Goal: Task Accomplishment & Management: Manage account settings

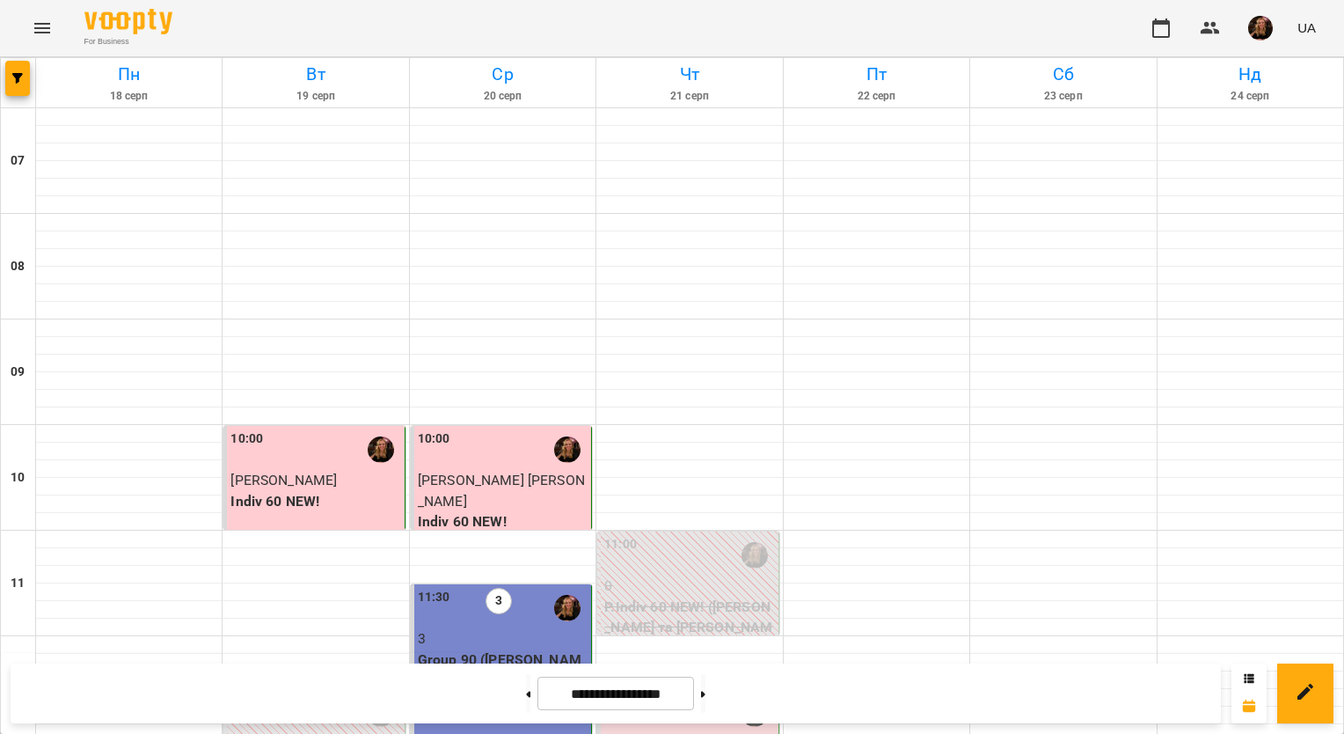
scroll to position [1055, 0]
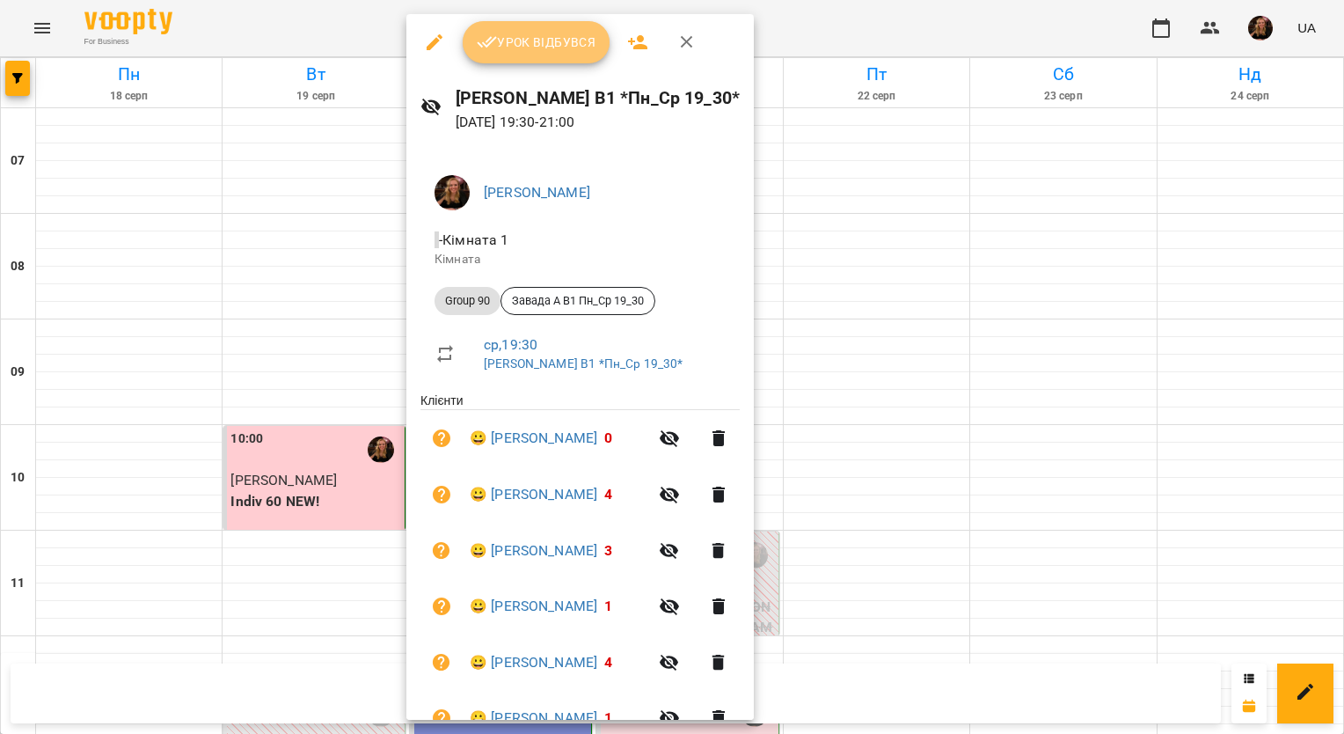
click at [538, 40] on span "Урок відбувся" at bounding box center [537, 42] width 120 height 21
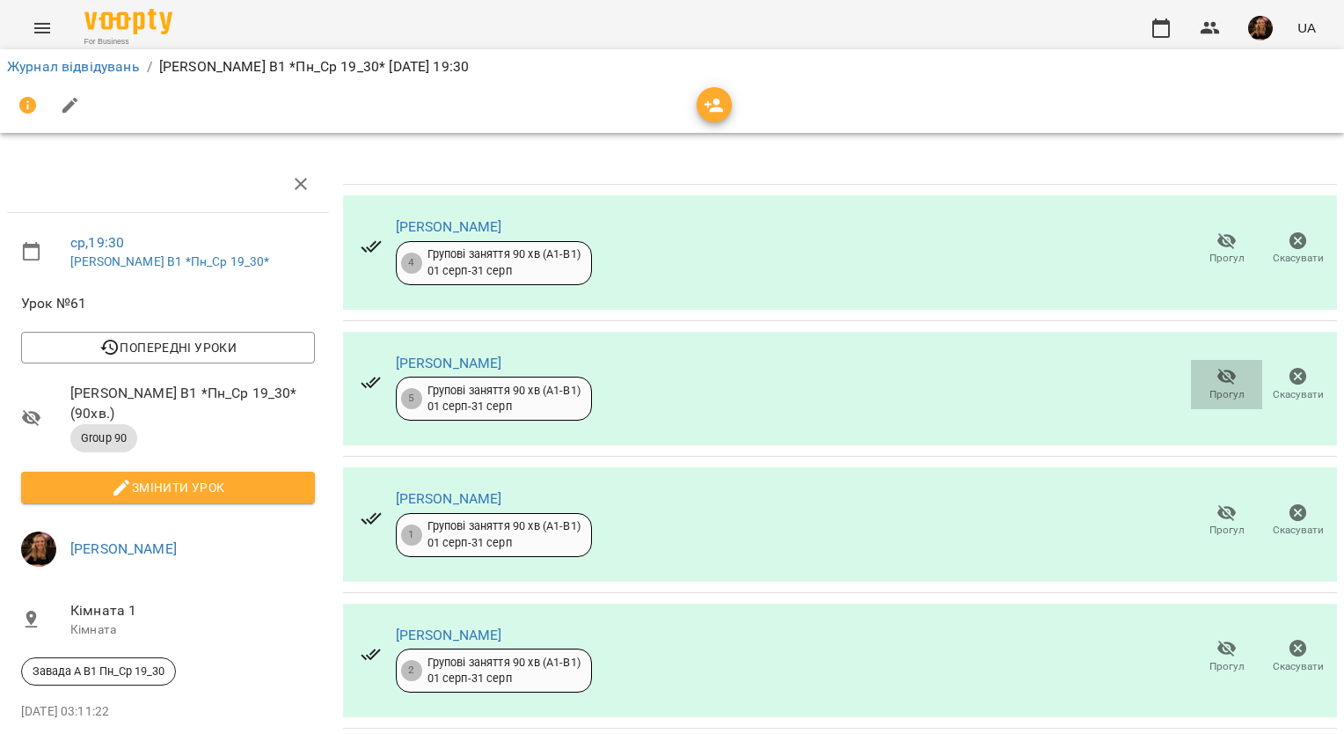
click at [1217, 377] on icon "button" at bounding box center [1226, 377] width 19 height 17
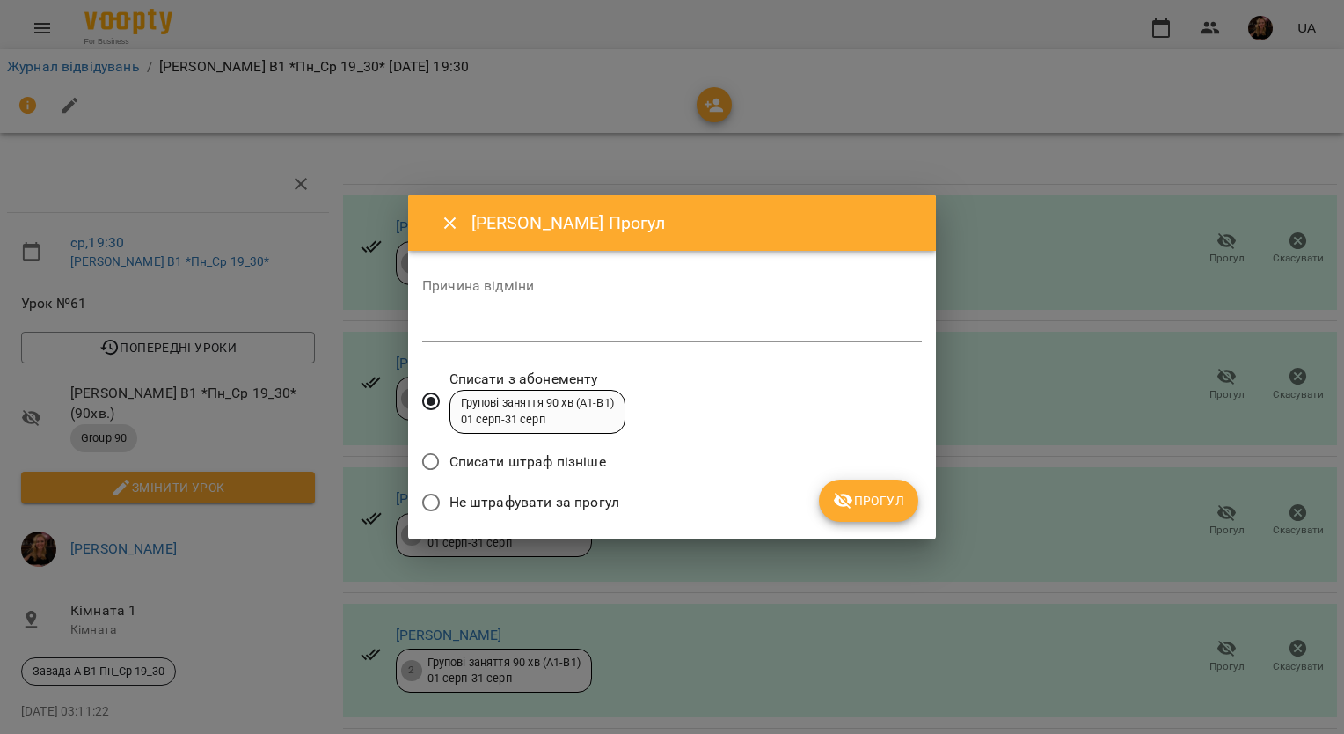
click at [596, 505] on span "Не штрафувати за прогул" at bounding box center [534, 502] width 170 height 21
click at [880, 493] on span "Прогул" at bounding box center [868, 500] width 71 height 21
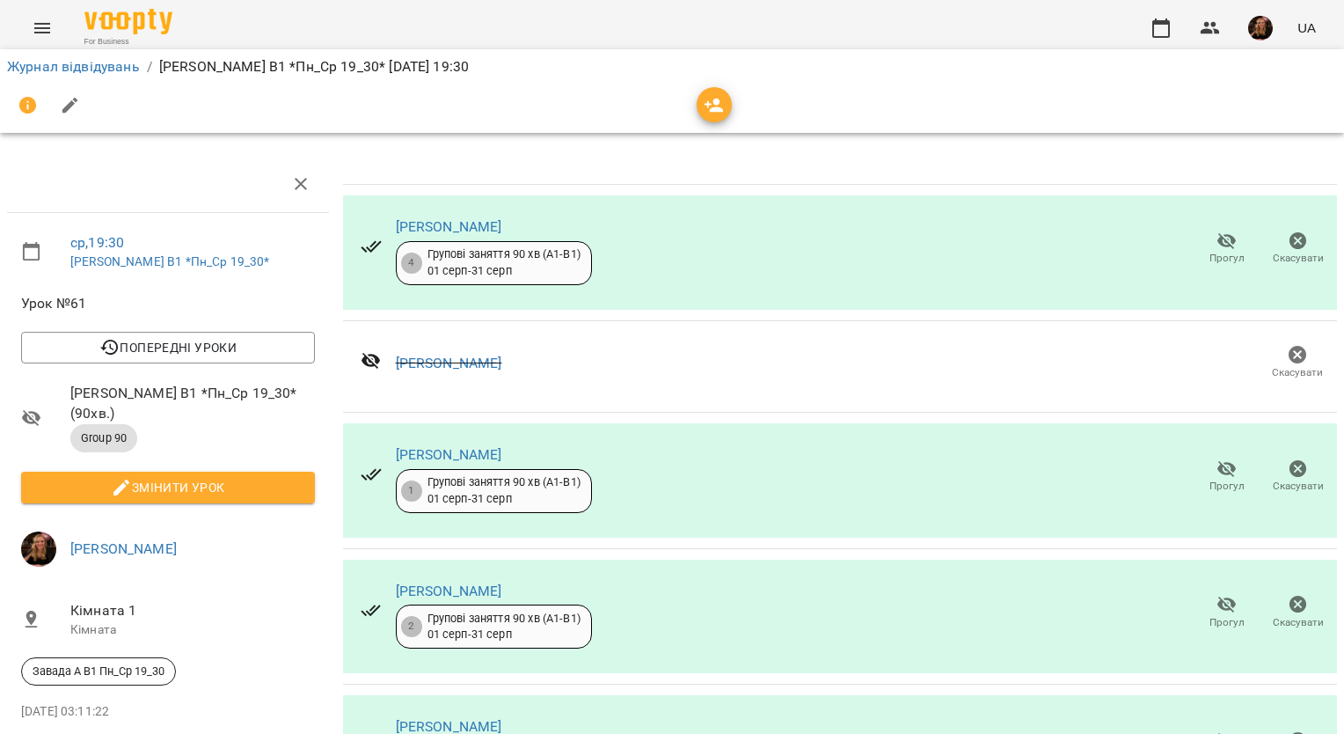
click at [1216, 474] on icon "button" at bounding box center [1226, 468] width 21 height 21
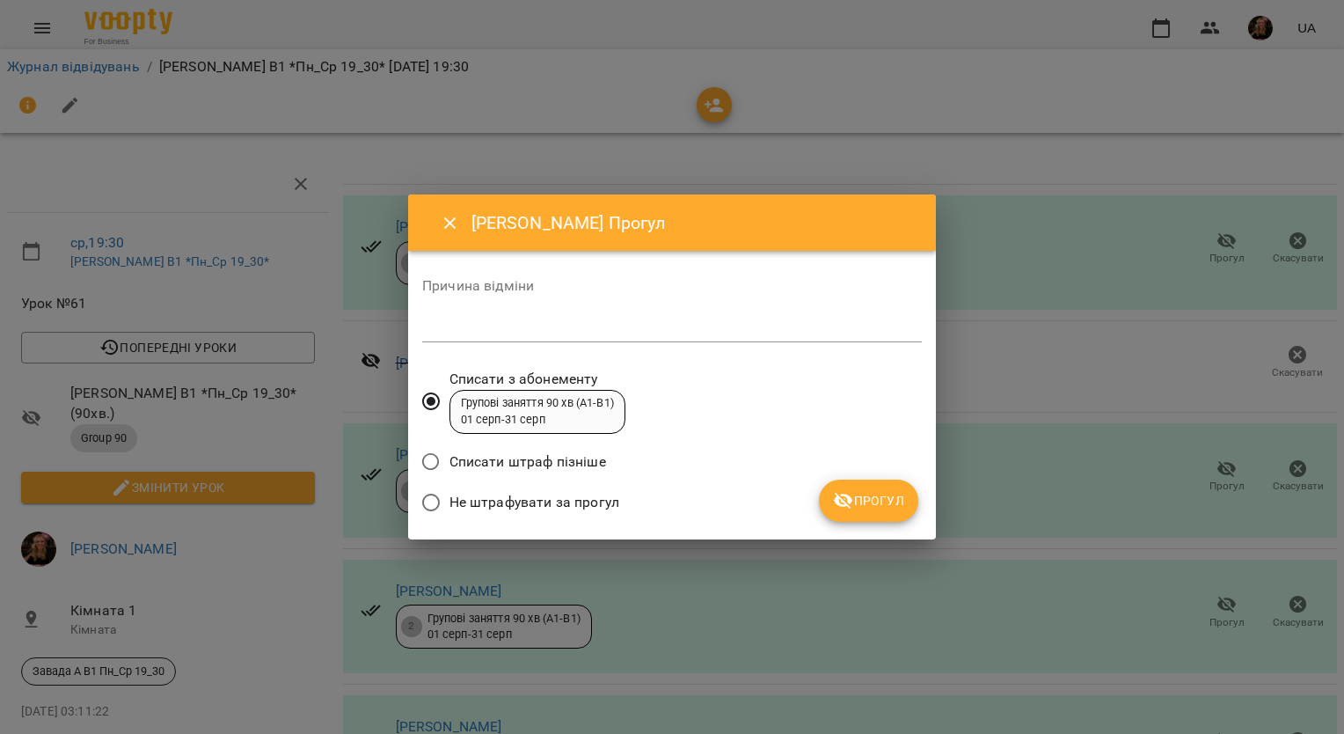
drag, startPoint x: 603, startPoint y: 499, endPoint x: 841, endPoint y: 498, distance: 237.5
click at [603, 498] on span "Не штрафувати за прогул" at bounding box center [534, 502] width 170 height 21
click at [880, 498] on span "Прогул" at bounding box center [868, 500] width 71 height 21
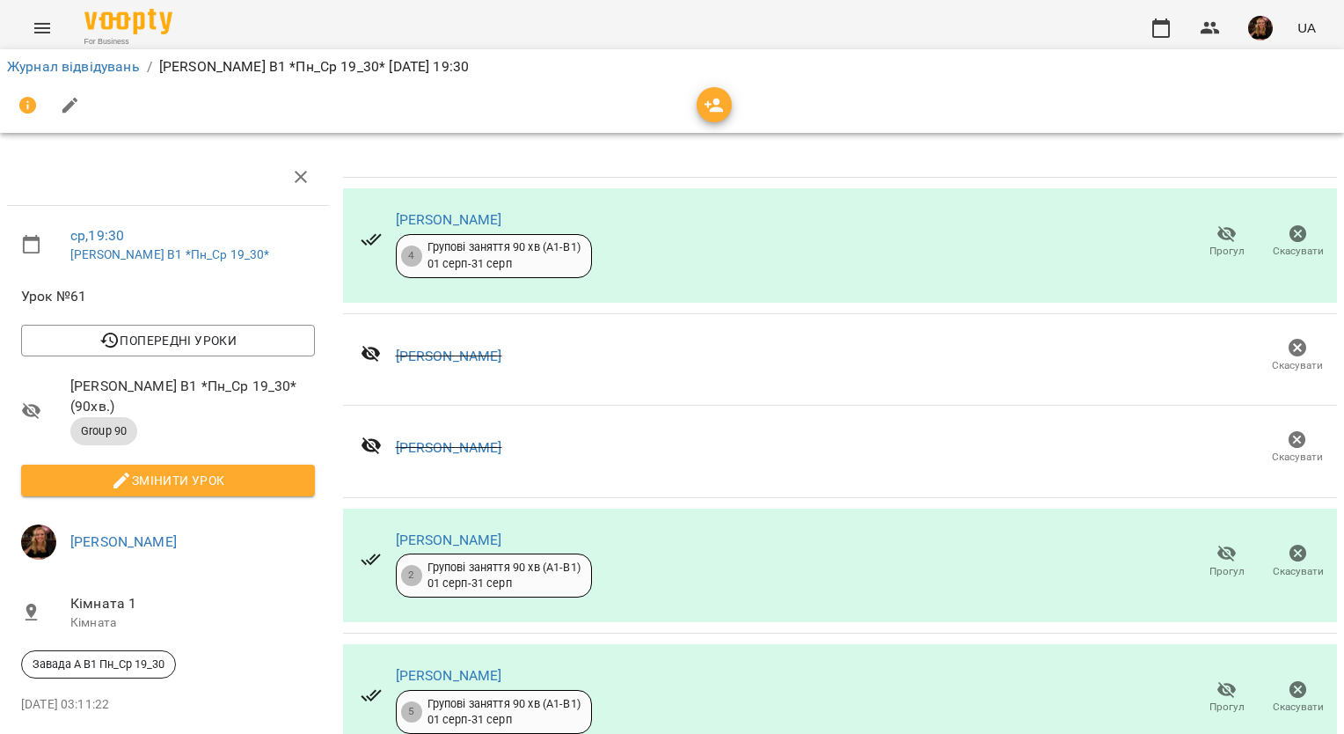
scroll to position [176, 0]
click at [1211, 564] on span "Прогул" at bounding box center [1226, 571] width 35 height 15
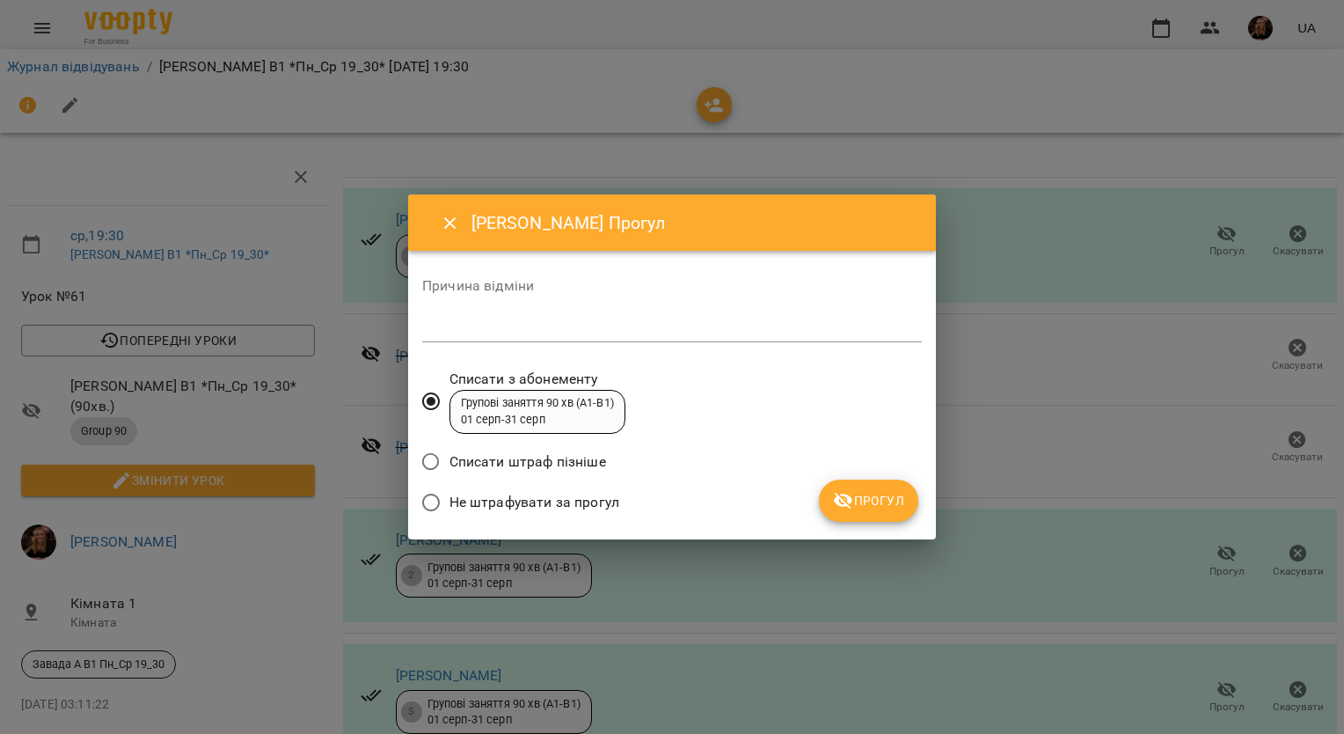
click at [573, 505] on span "Не штрафувати за прогул" at bounding box center [534, 502] width 170 height 21
click at [865, 502] on span "Прогул" at bounding box center [868, 500] width 71 height 21
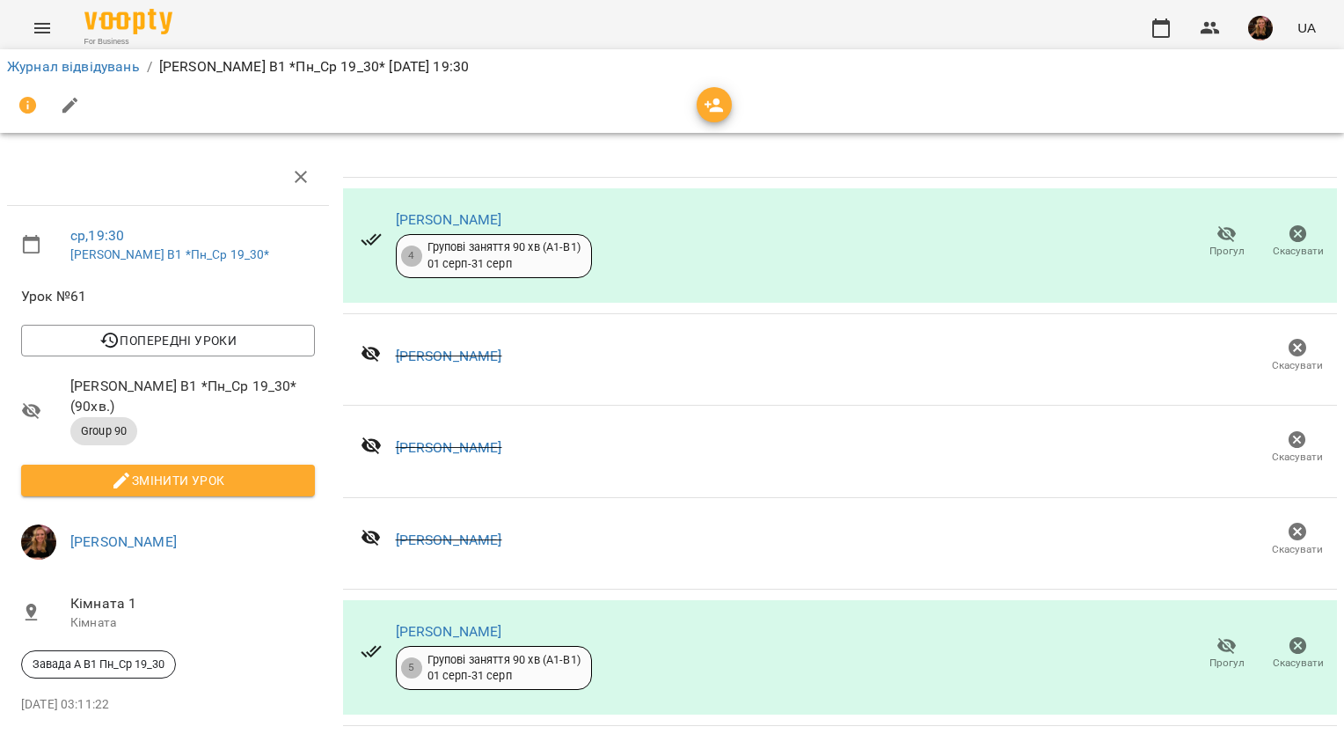
scroll to position [0, 0]
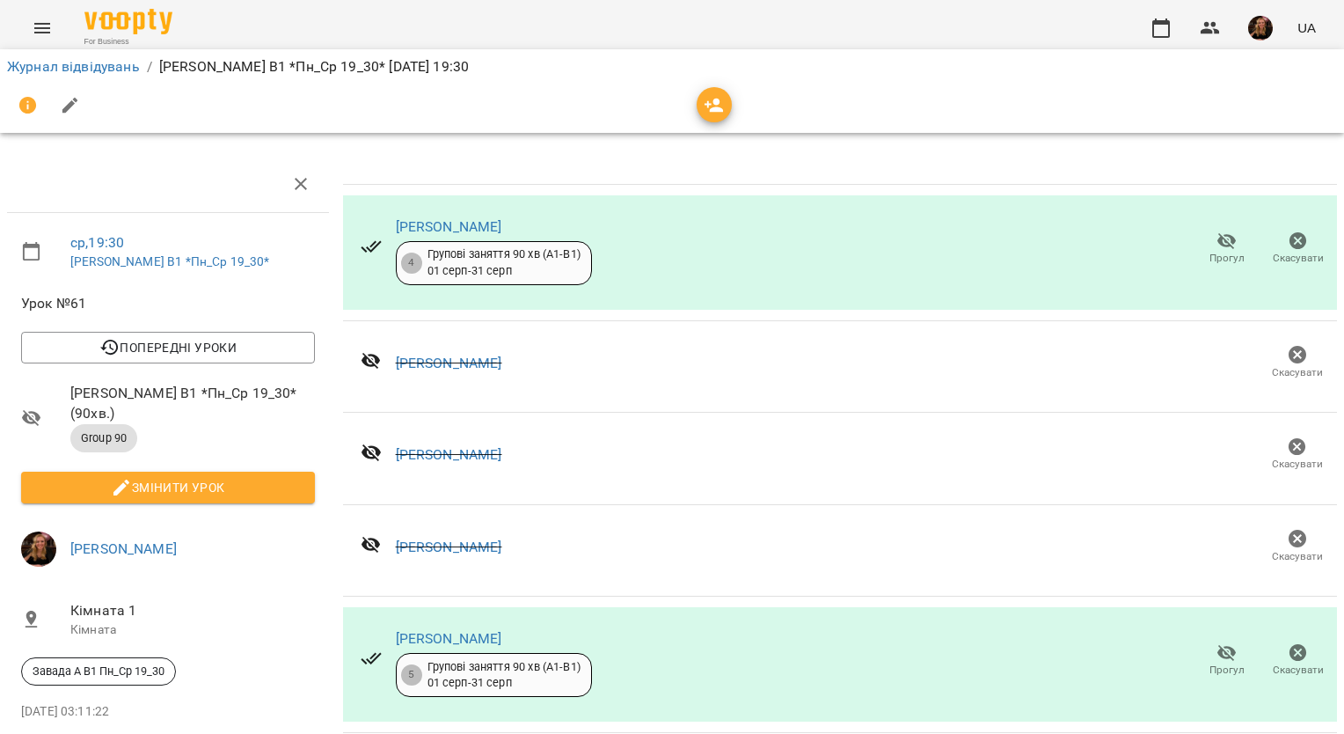
click at [129, 477] on icon "button" at bounding box center [121, 487] width 21 height 21
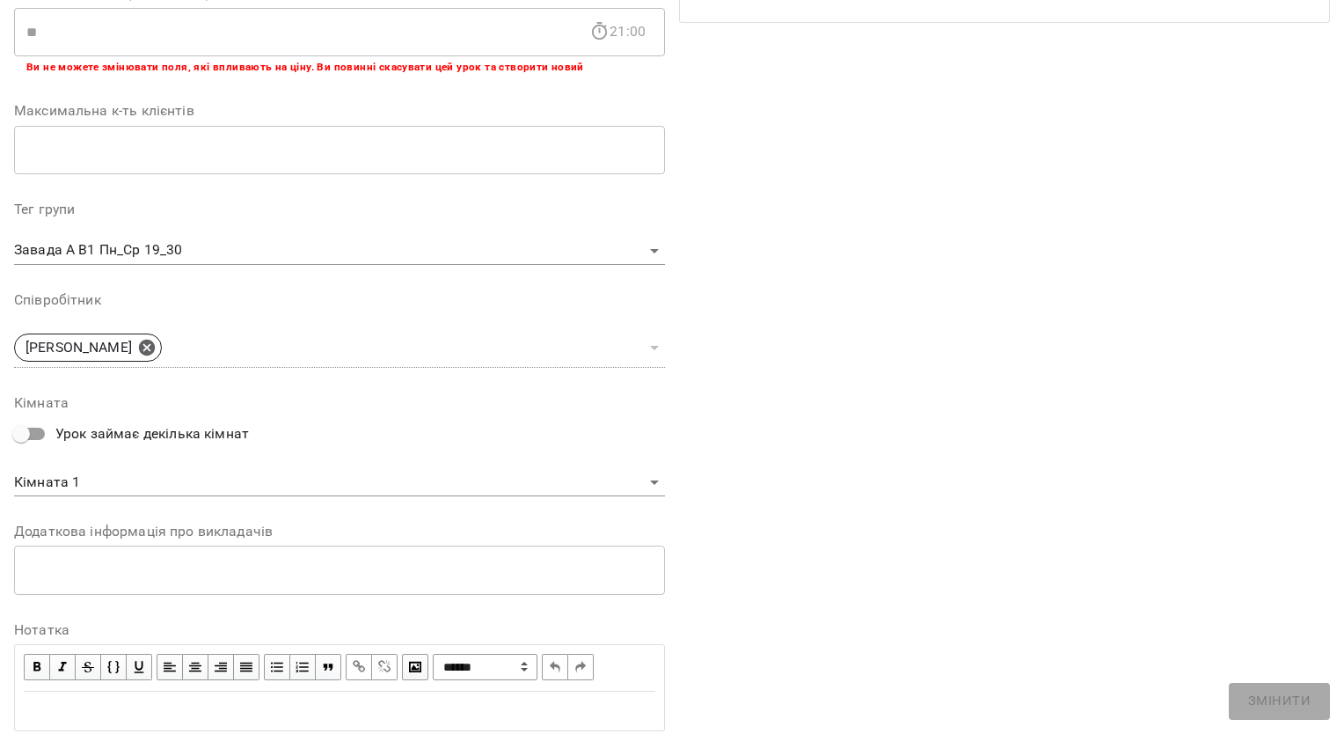
scroll to position [435, 0]
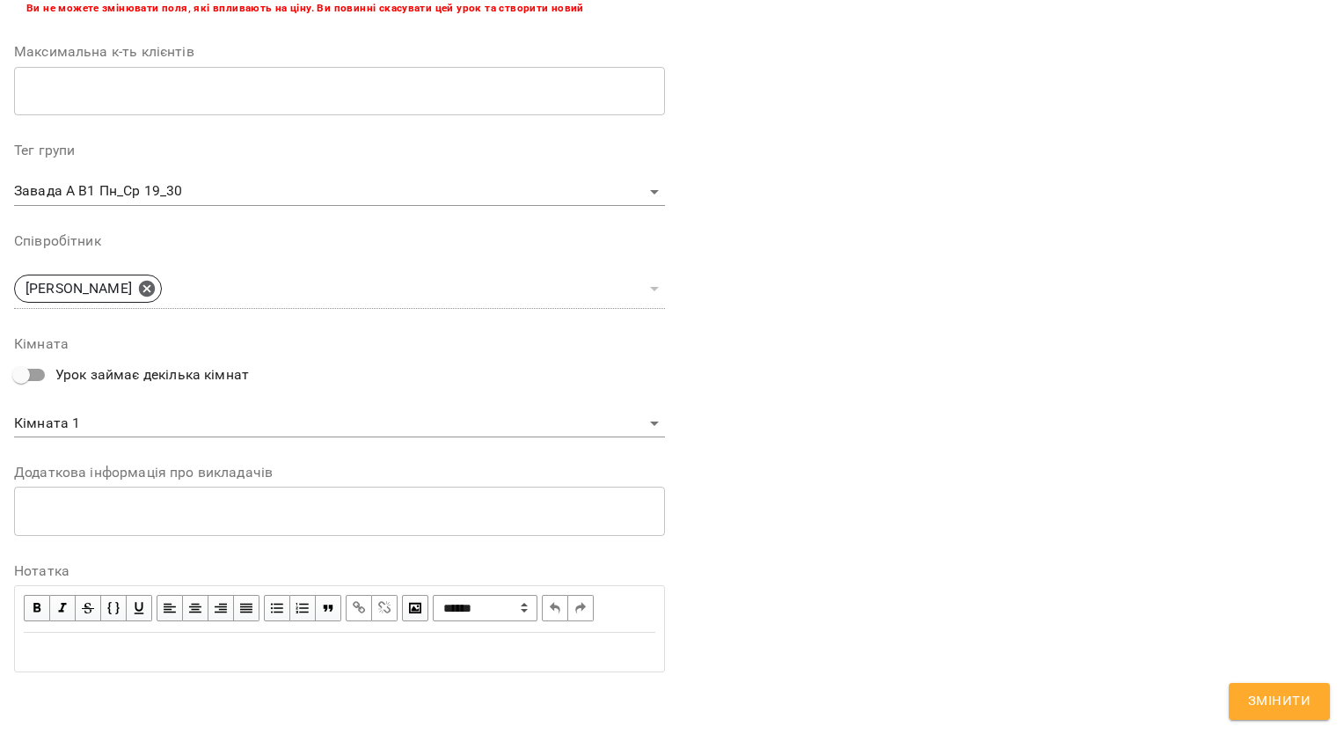
click at [300, 645] on div "Edit text" at bounding box center [340, 651] width 632 height 21
drag, startPoint x: 161, startPoint y: 649, endPoint x: -4, endPoint y: 649, distance: 164.5
click at [0, 649] on html "For Business UA Журнал відвідувань / Завада [PERSON_NAME]. В1 *Пн_Ср 19_30* [DA…" at bounding box center [672, 505] width 1344 height 1011
click at [43, 608] on span "button" at bounding box center [36, 607] width 19 height 19
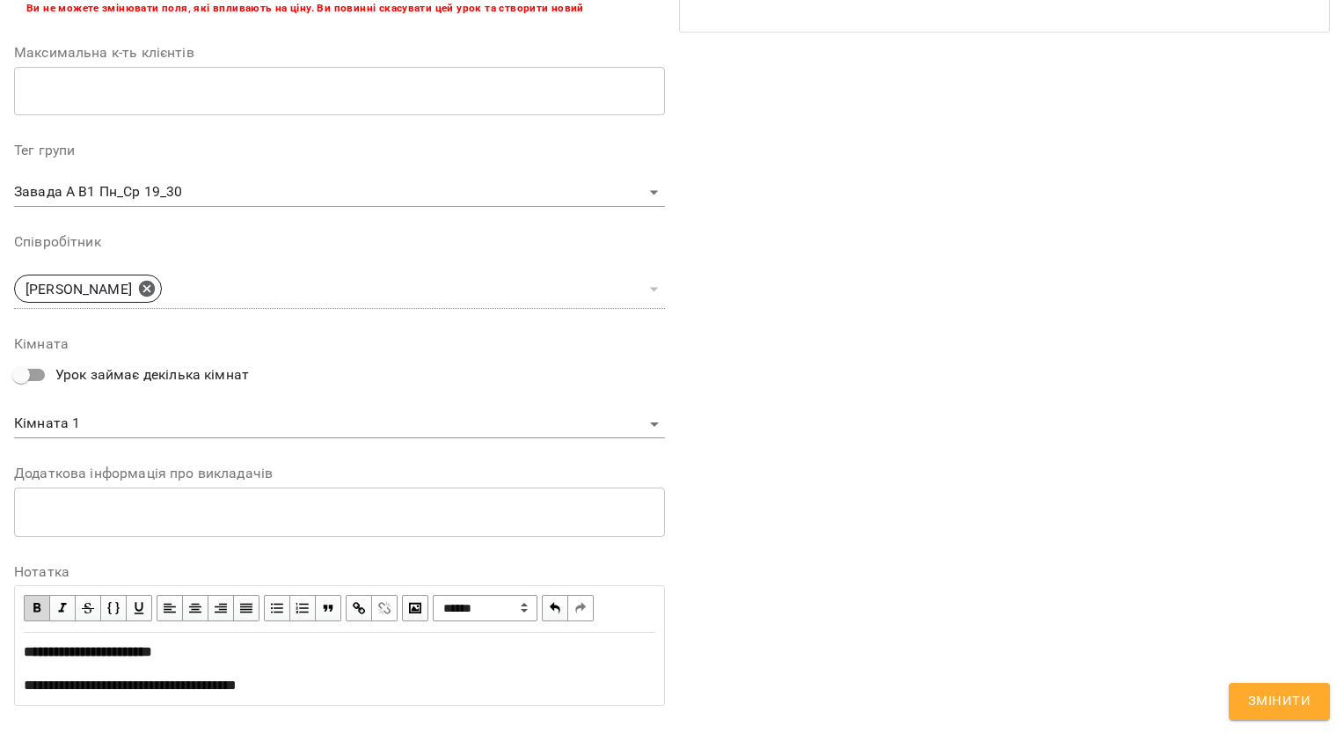
click at [1295, 698] on span "Змінити" at bounding box center [1279, 701] width 62 height 23
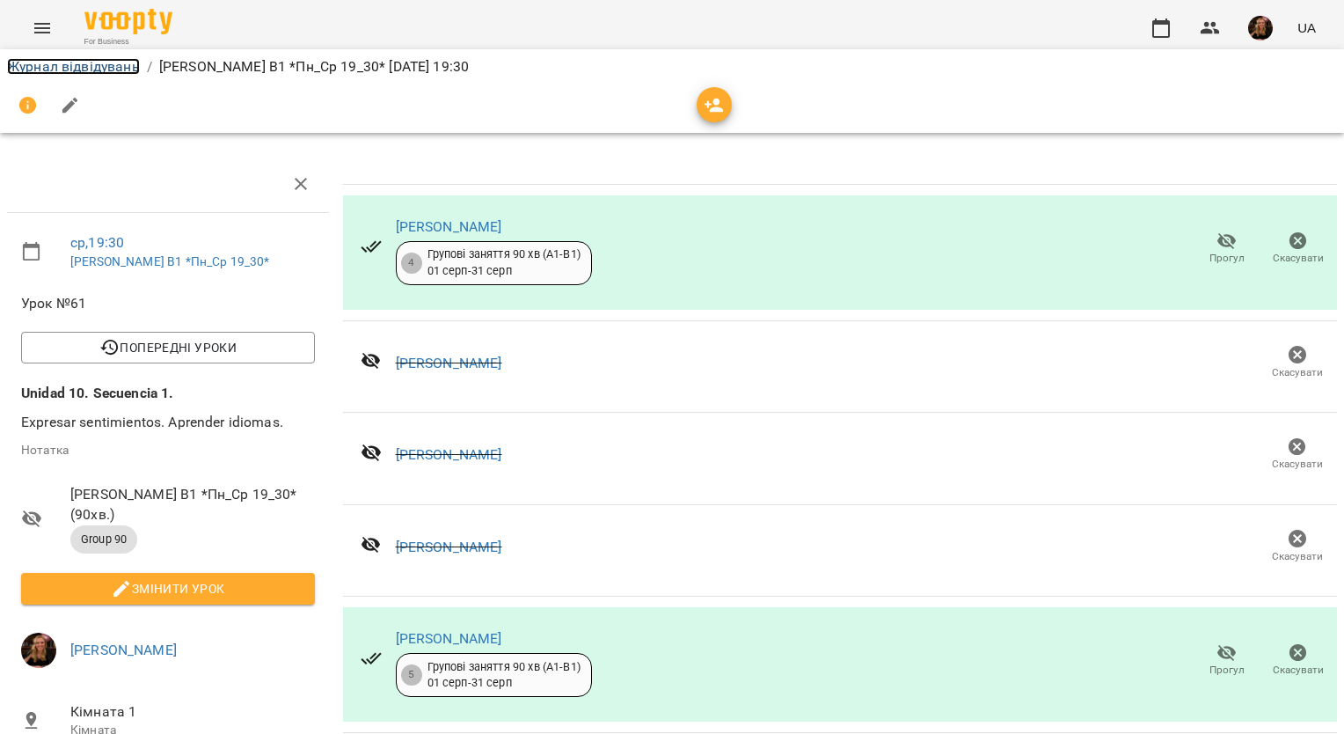
click at [128, 65] on link "Журнал відвідувань" at bounding box center [73, 66] width 133 height 17
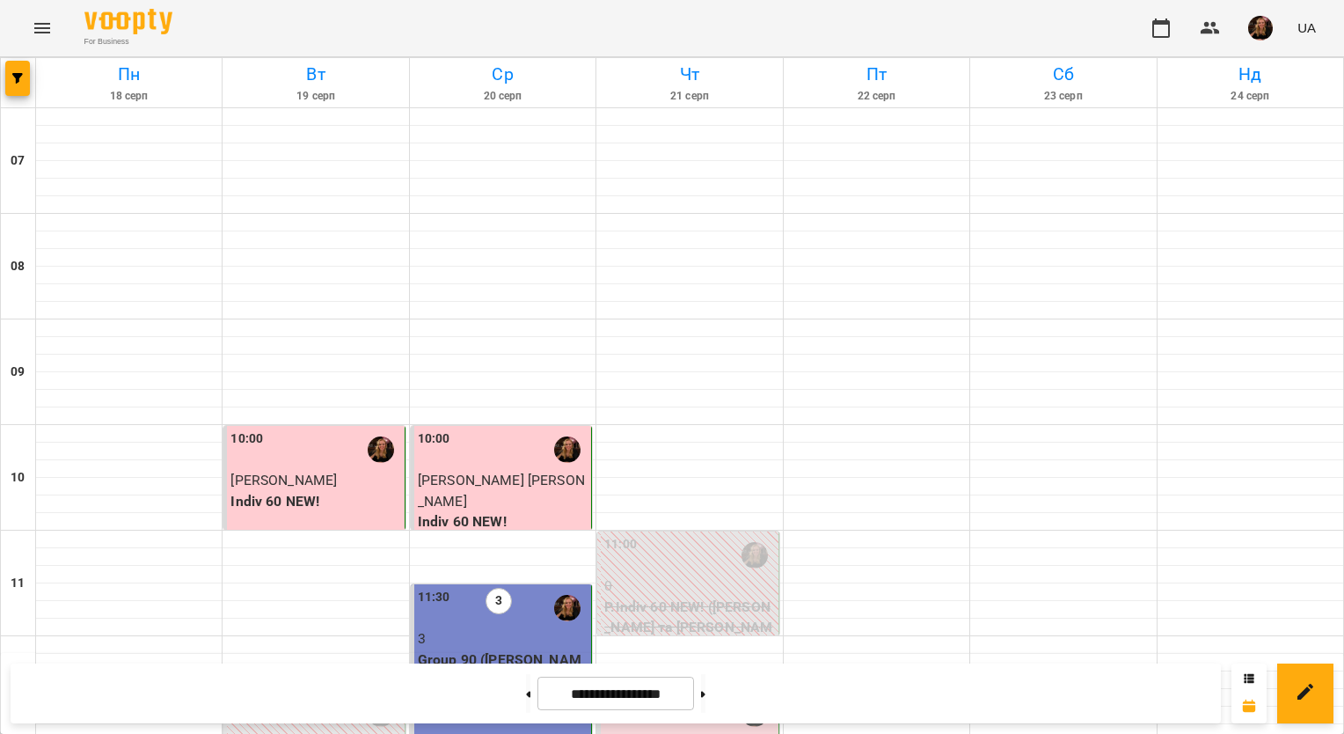
scroll to position [1142, 0]
click at [705, 693] on icon at bounding box center [703, 693] width 4 height 7
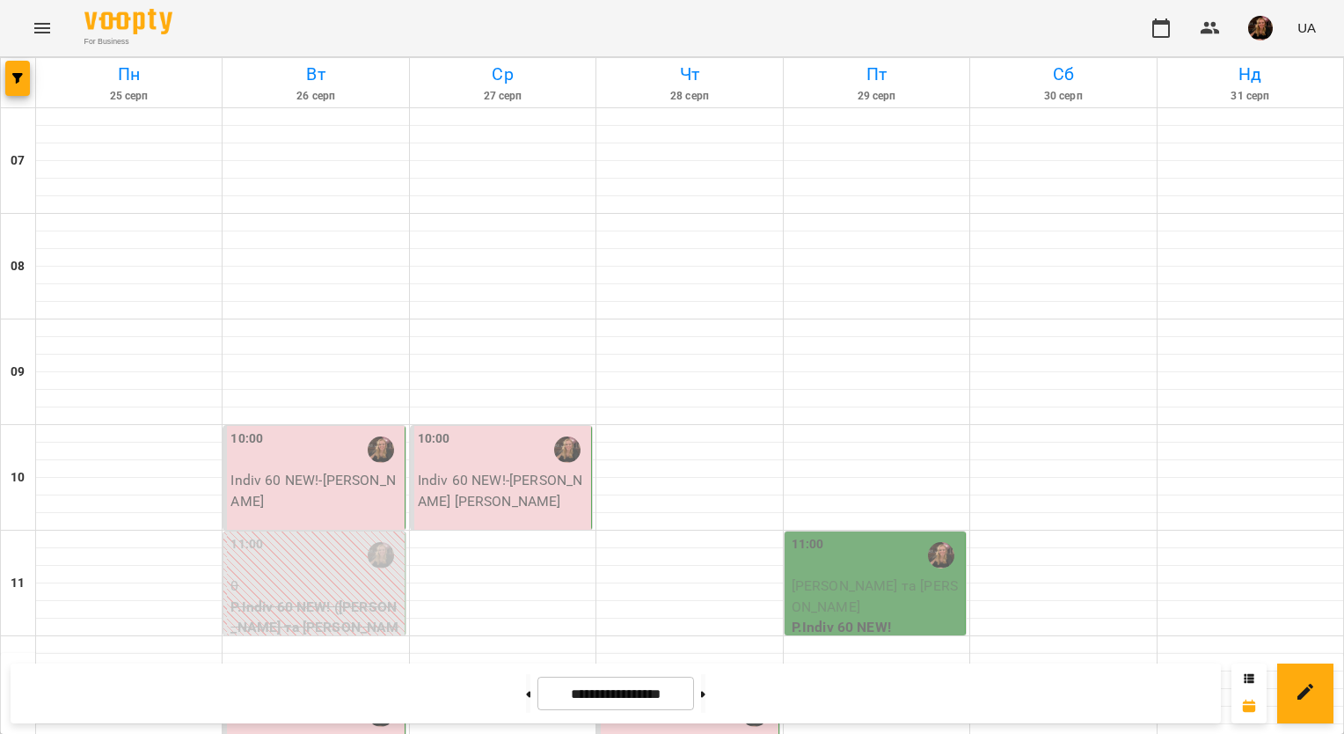
scroll to position [966, 0]
click at [526, 697] on button at bounding box center [528, 693] width 4 height 39
type input "**********"
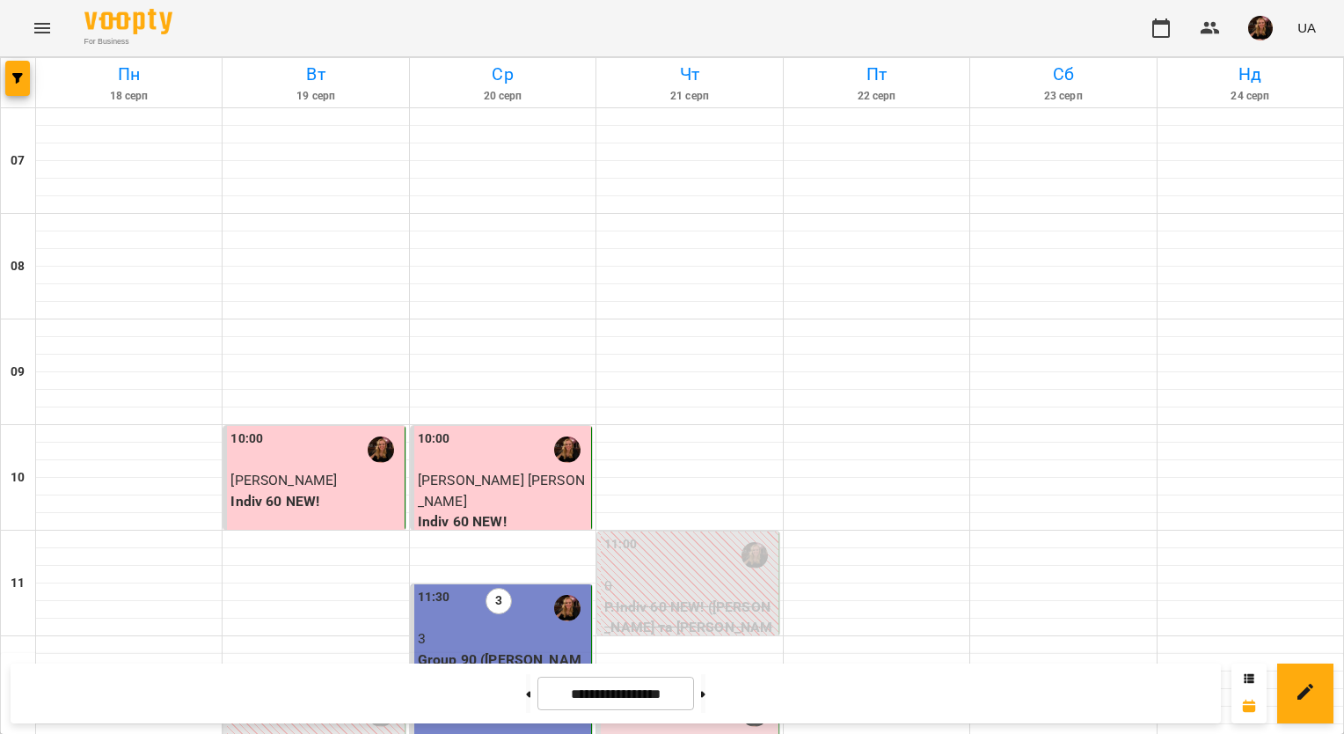
click at [1261, 33] on img "button" at bounding box center [1260, 28] width 25 height 25
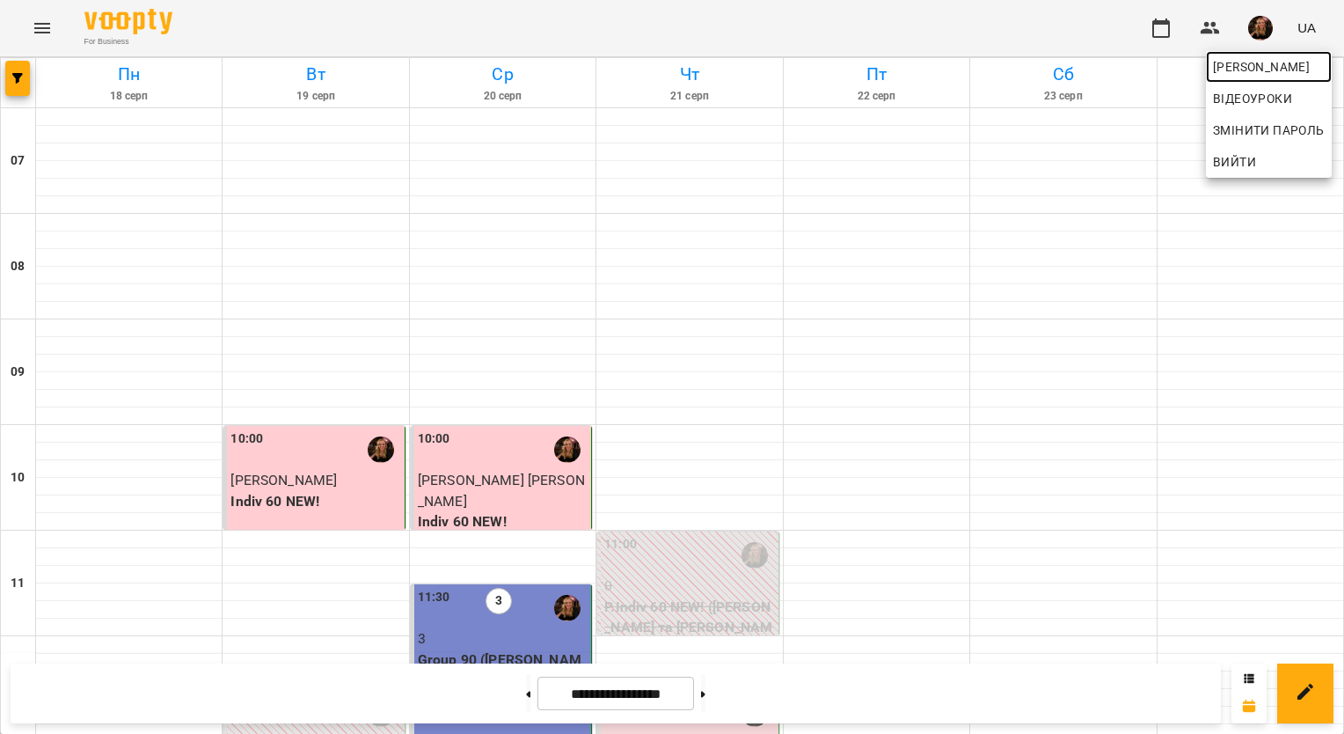
click at [1254, 72] on span "[PERSON_NAME]" at bounding box center [1269, 66] width 112 height 21
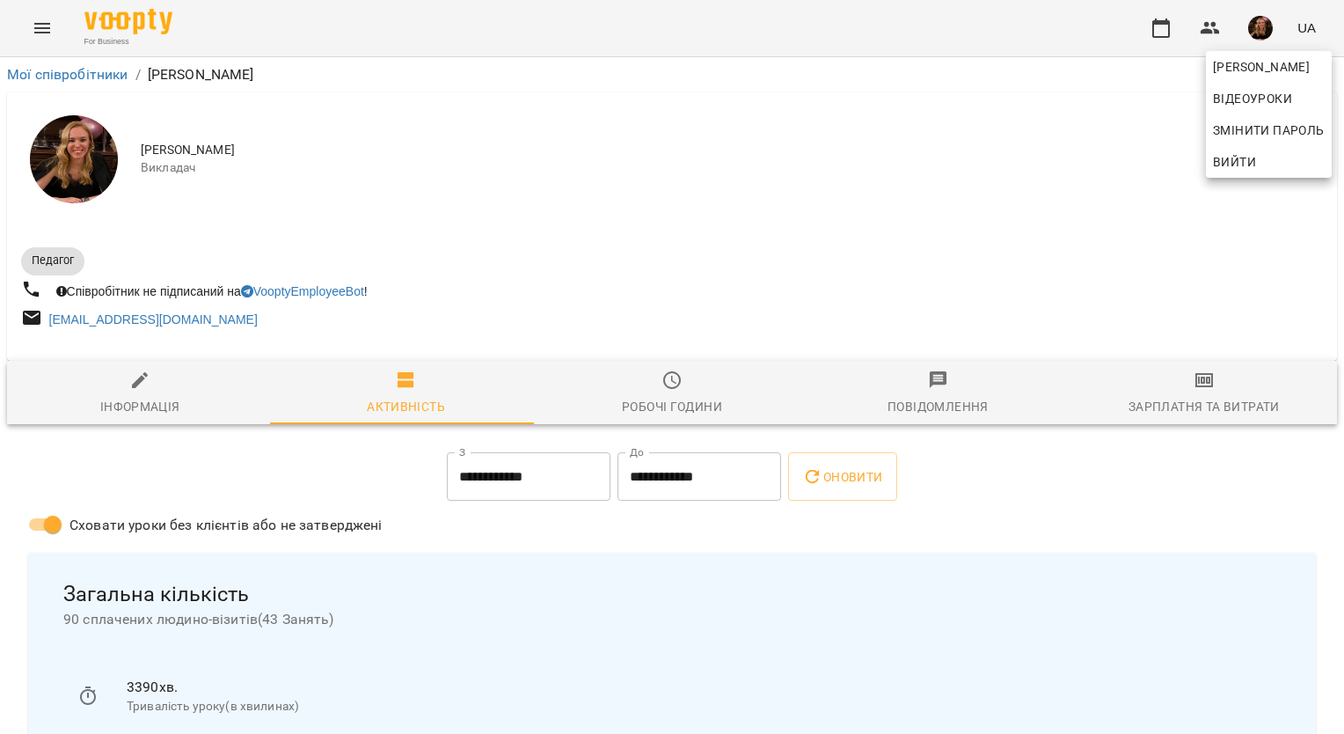
click at [1226, 390] on div at bounding box center [672, 367] width 1344 height 734
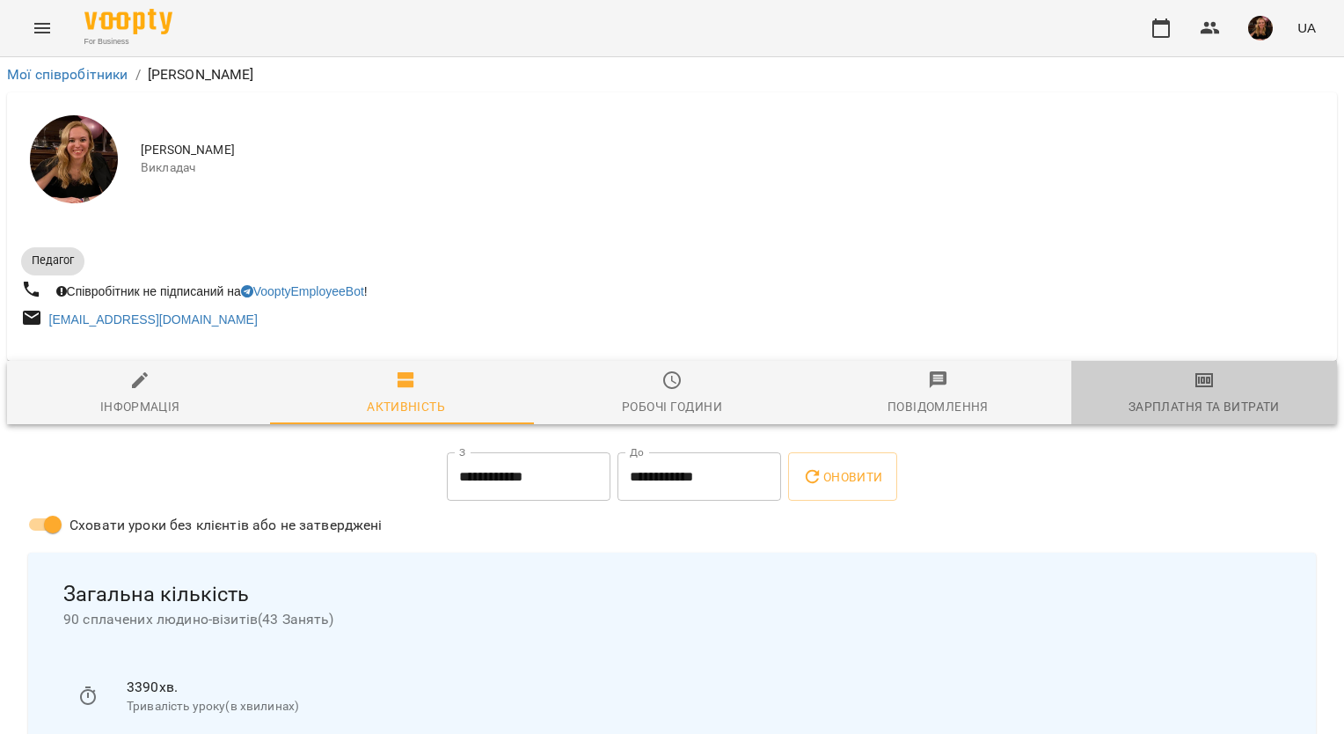
click at [1197, 393] on span "Зарплатня та Витрати" at bounding box center [1204, 392] width 245 height 47
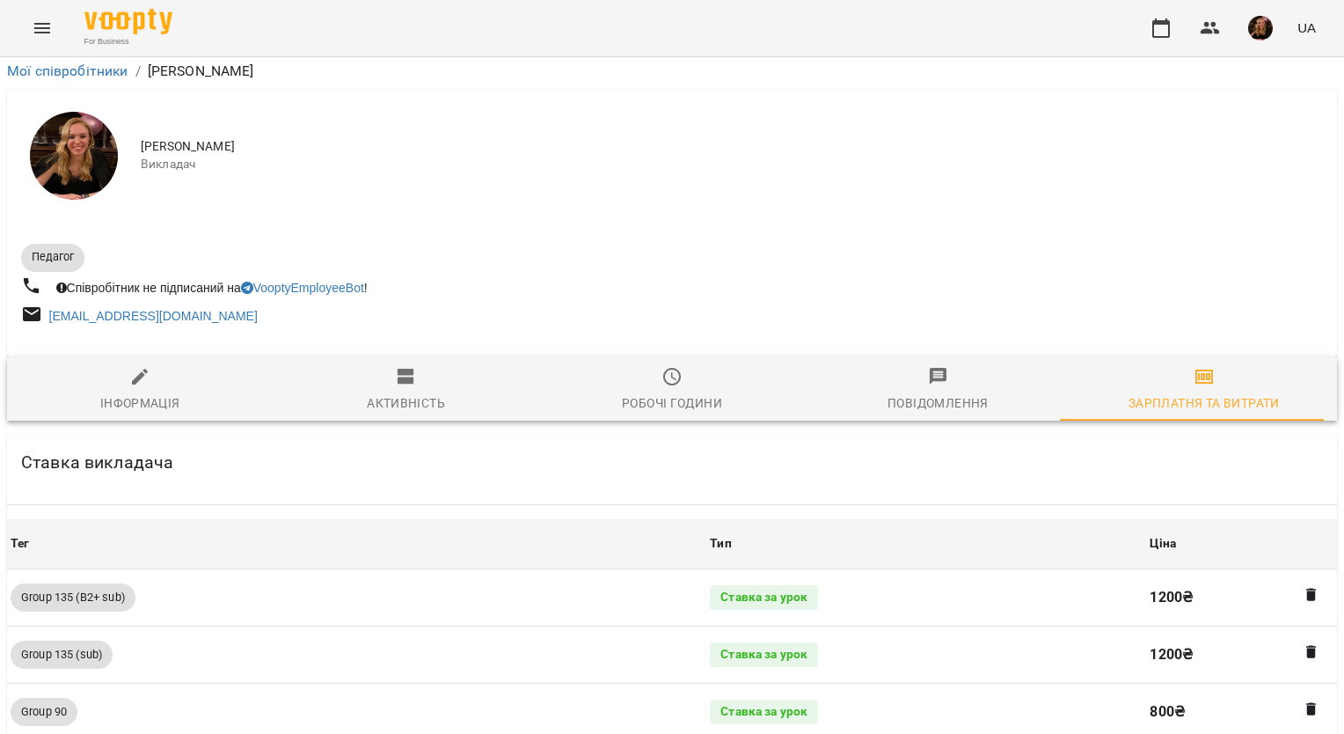
scroll to position [1671, 0]
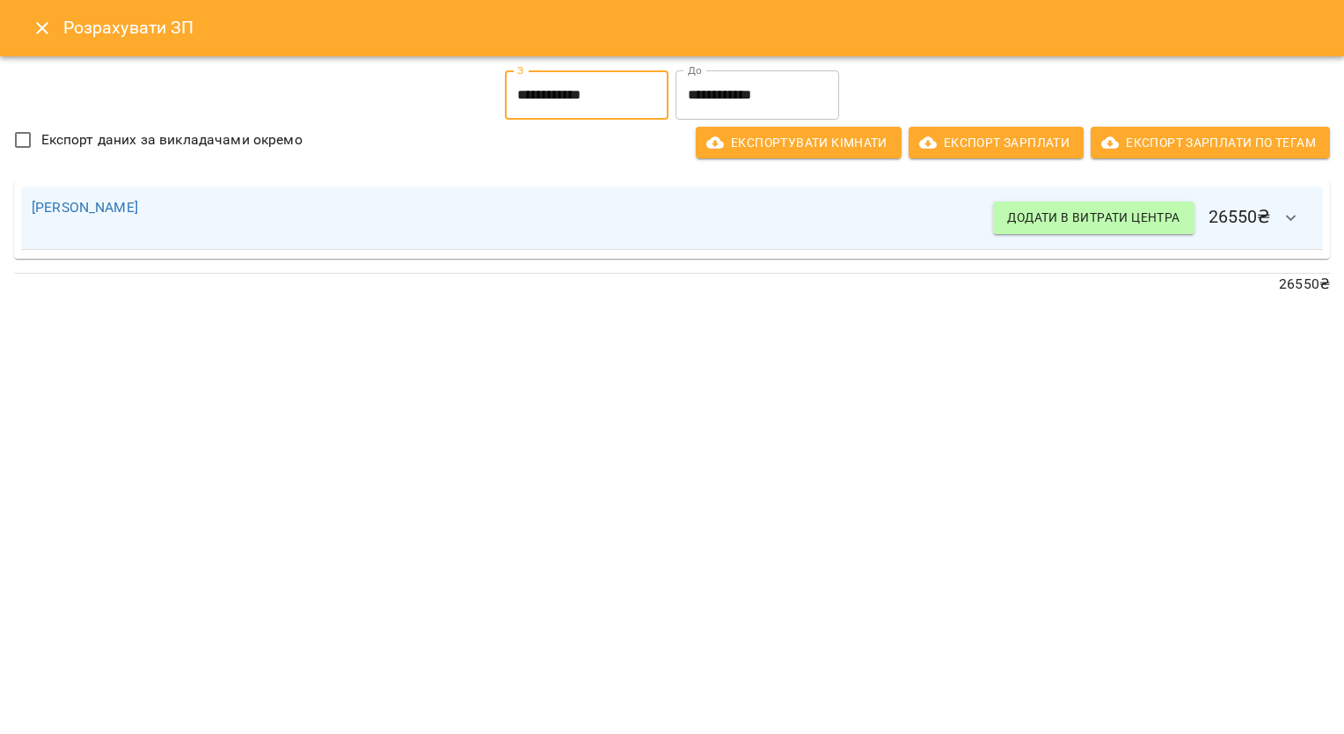
click at [607, 100] on input "**********" at bounding box center [587, 94] width 164 height 49
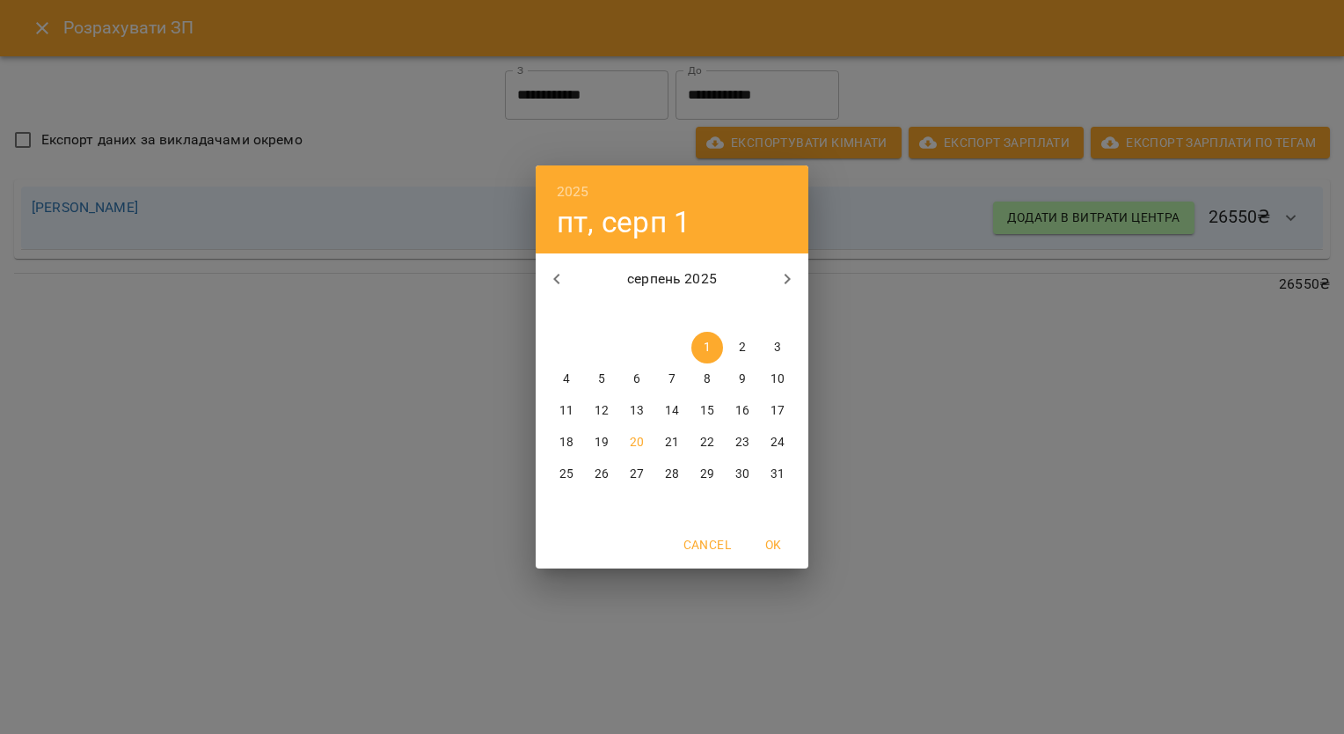
click at [790, 413] on span "17" at bounding box center [778, 411] width 32 height 18
type input "**********"
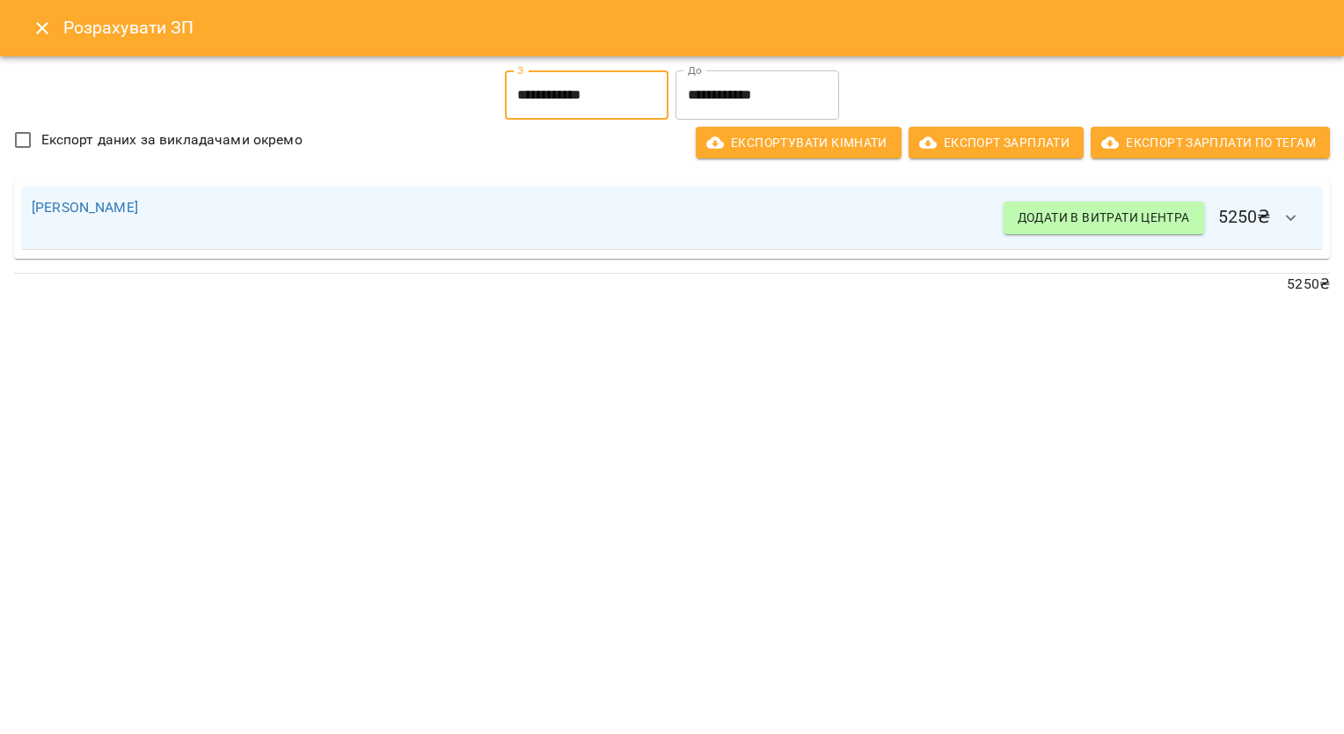
click at [1298, 225] on icon "button" at bounding box center [1291, 218] width 21 height 21
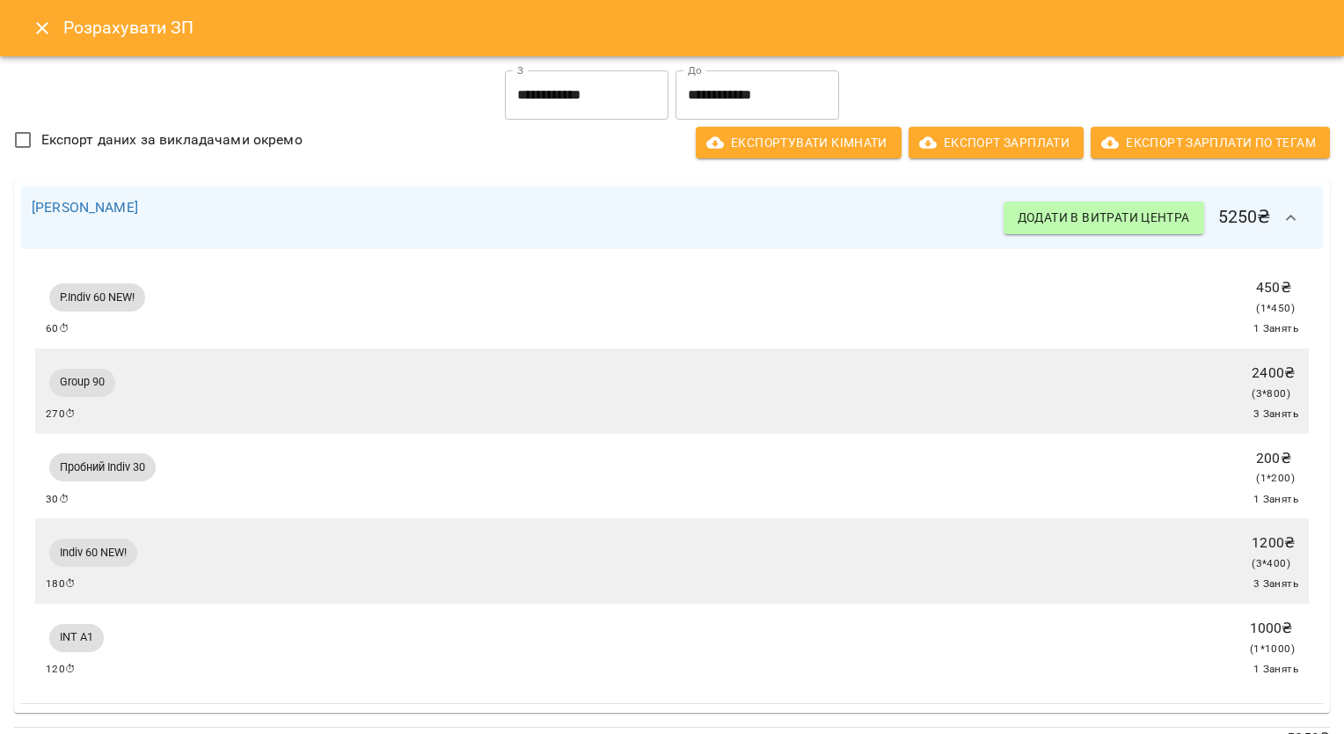
click at [39, 38] on icon "Close" at bounding box center [42, 28] width 21 height 21
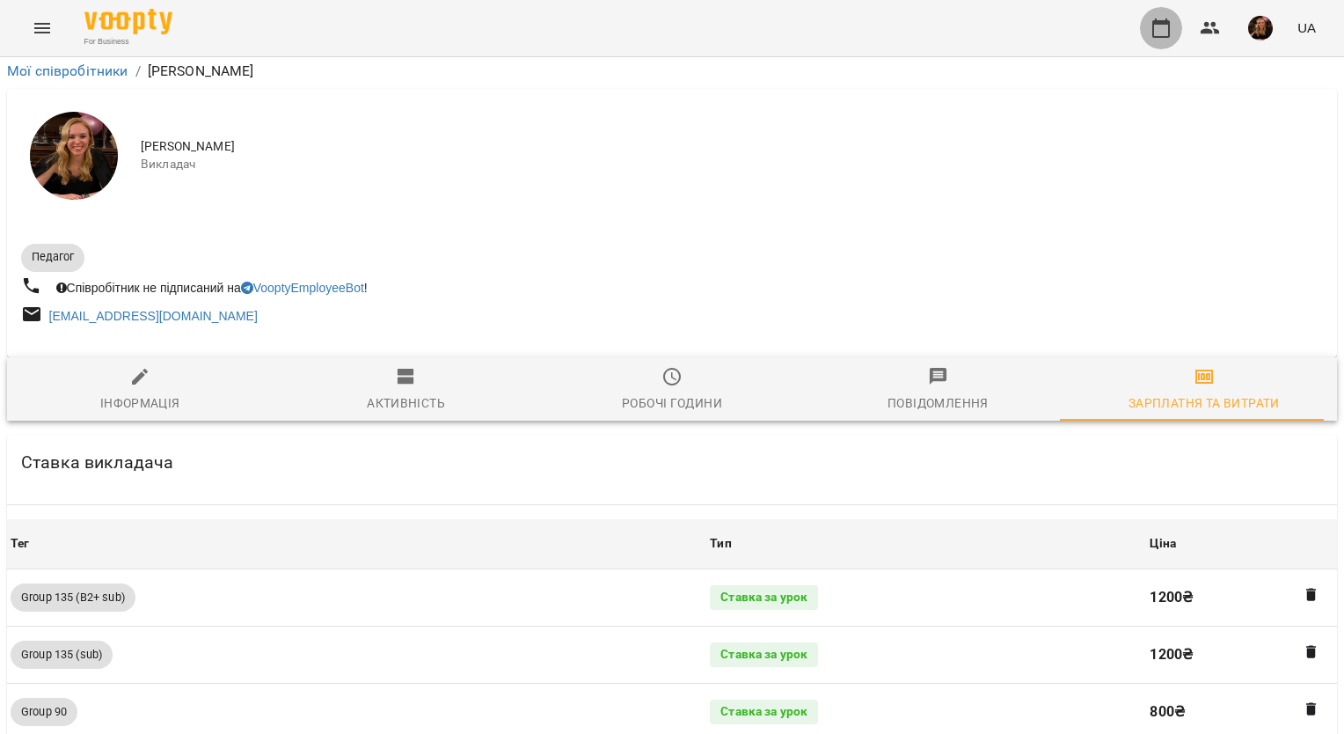
click at [1165, 26] on icon "button" at bounding box center [1160, 28] width 21 height 21
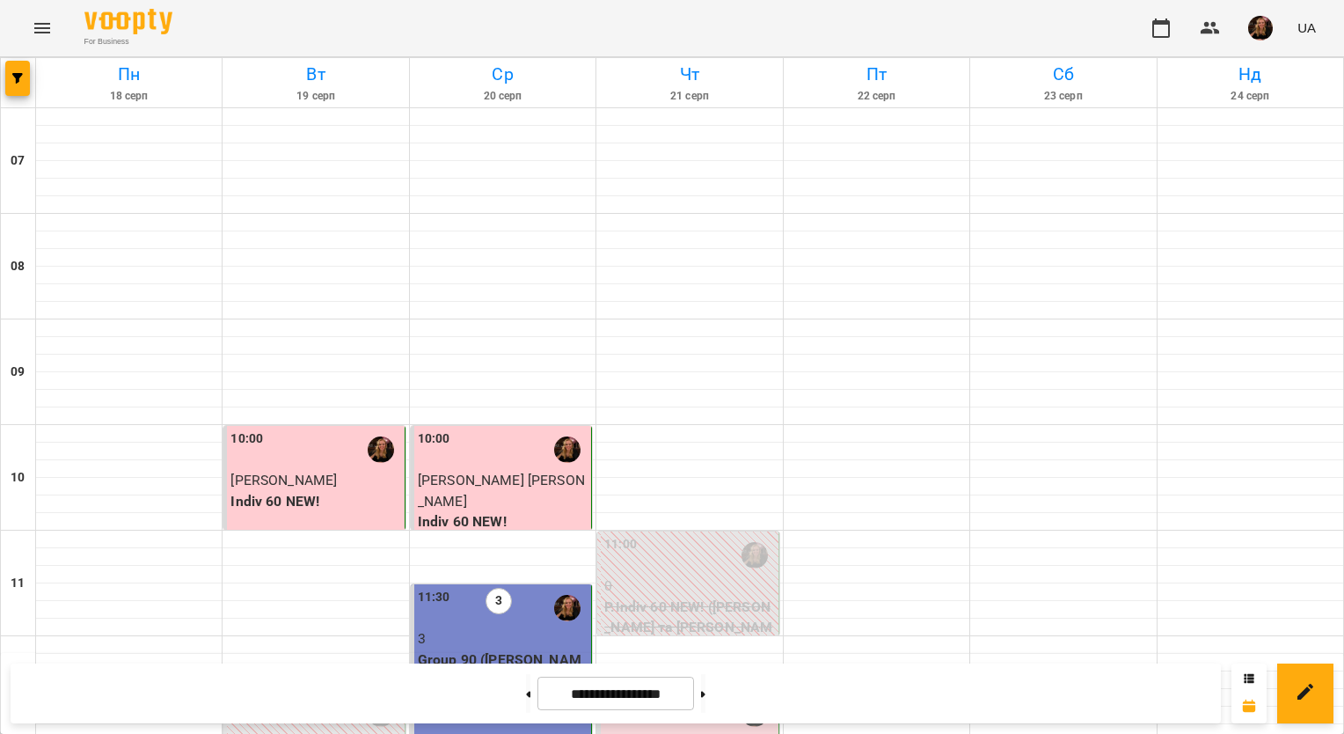
scroll to position [1055, 0]
click at [705, 697] on button at bounding box center [703, 693] width 4 height 39
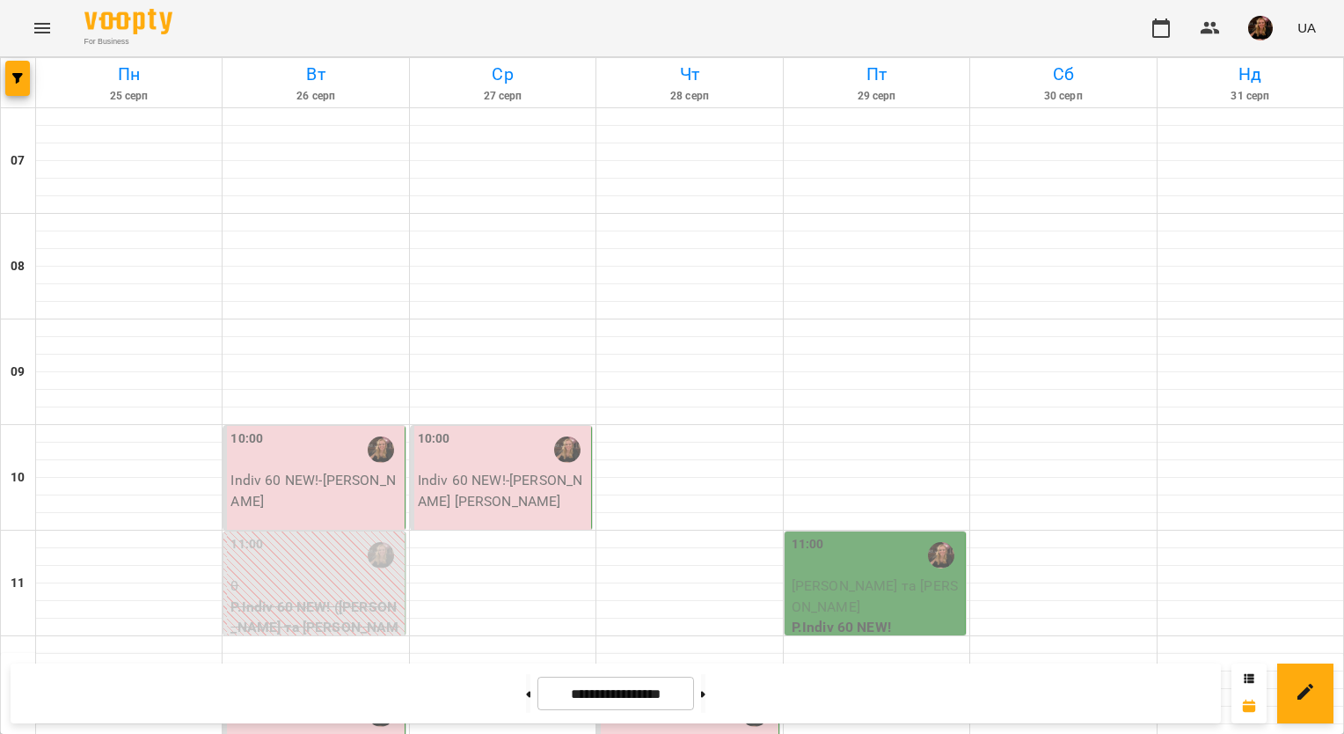
scroll to position [528, 0]
click at [526, 692] on icon at bounding box center [528, 693] width 4 height 7
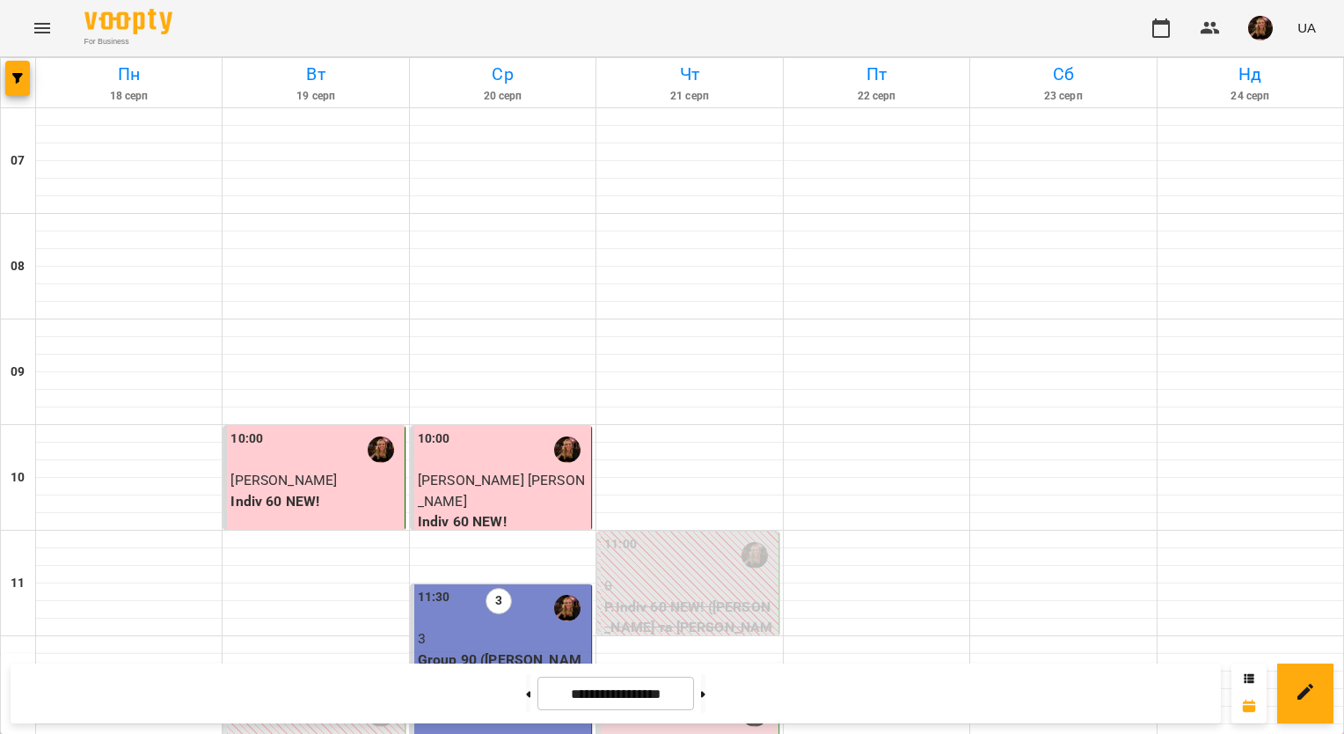
scroll to position [702, 0]
click at [705, 690] on button at bounding box center [703, 693] width 4 height 39
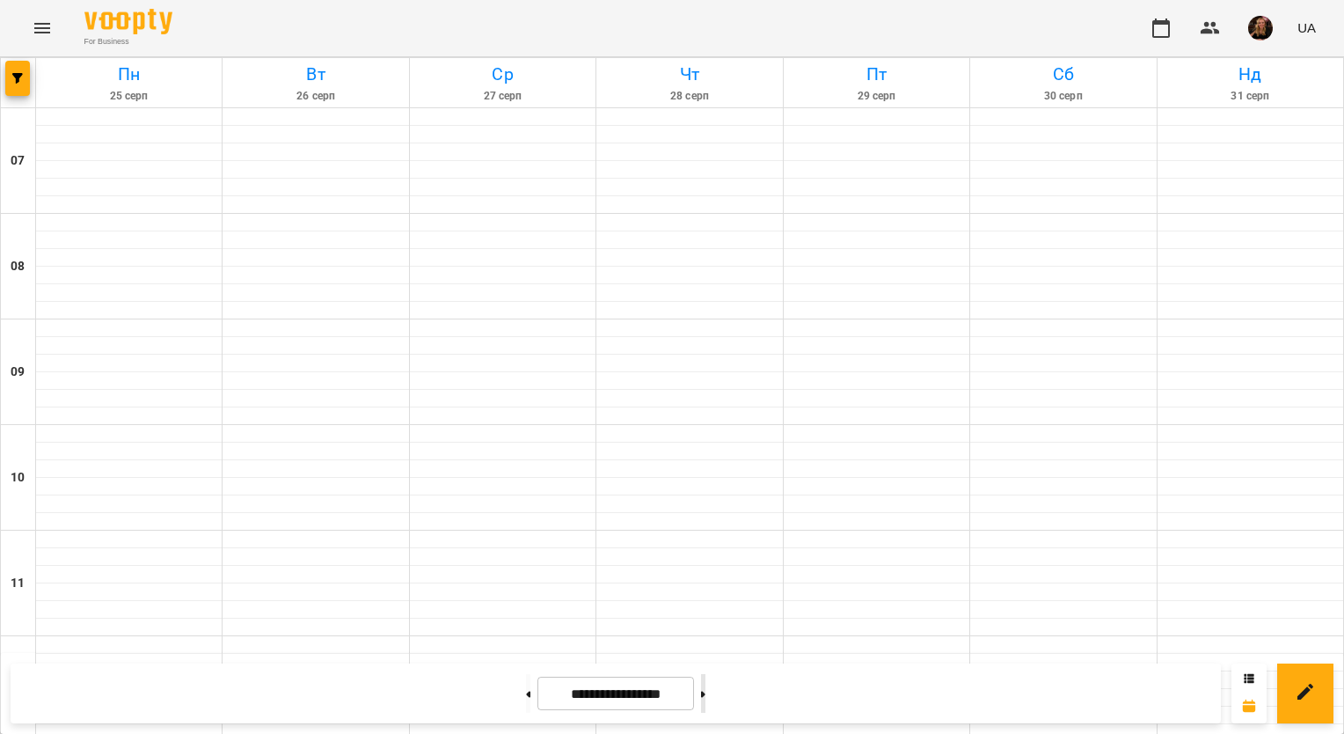
click at [705, 690] on button at bounding box center [703, 693] width 4 height 39
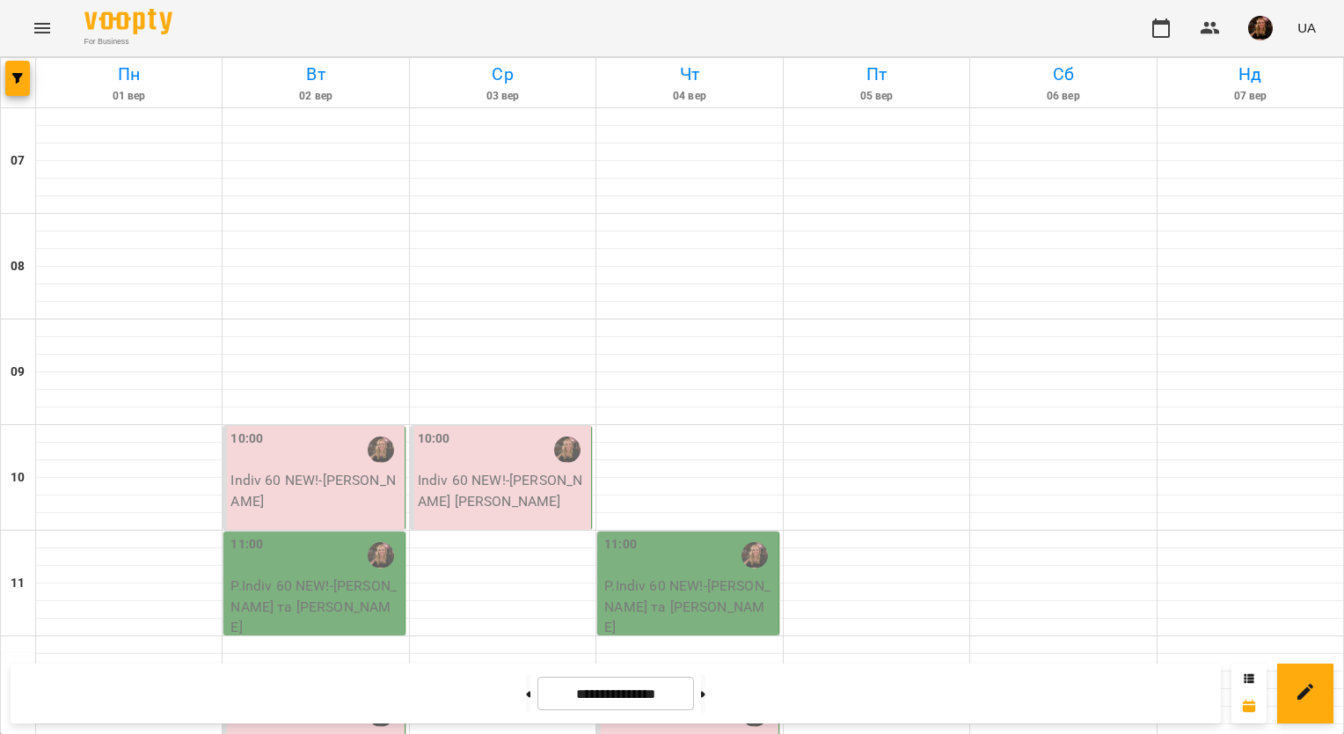
scroll to position [350, 0]
click at [526, 697] on button at bounding box center [528, 693] width 4 height 39
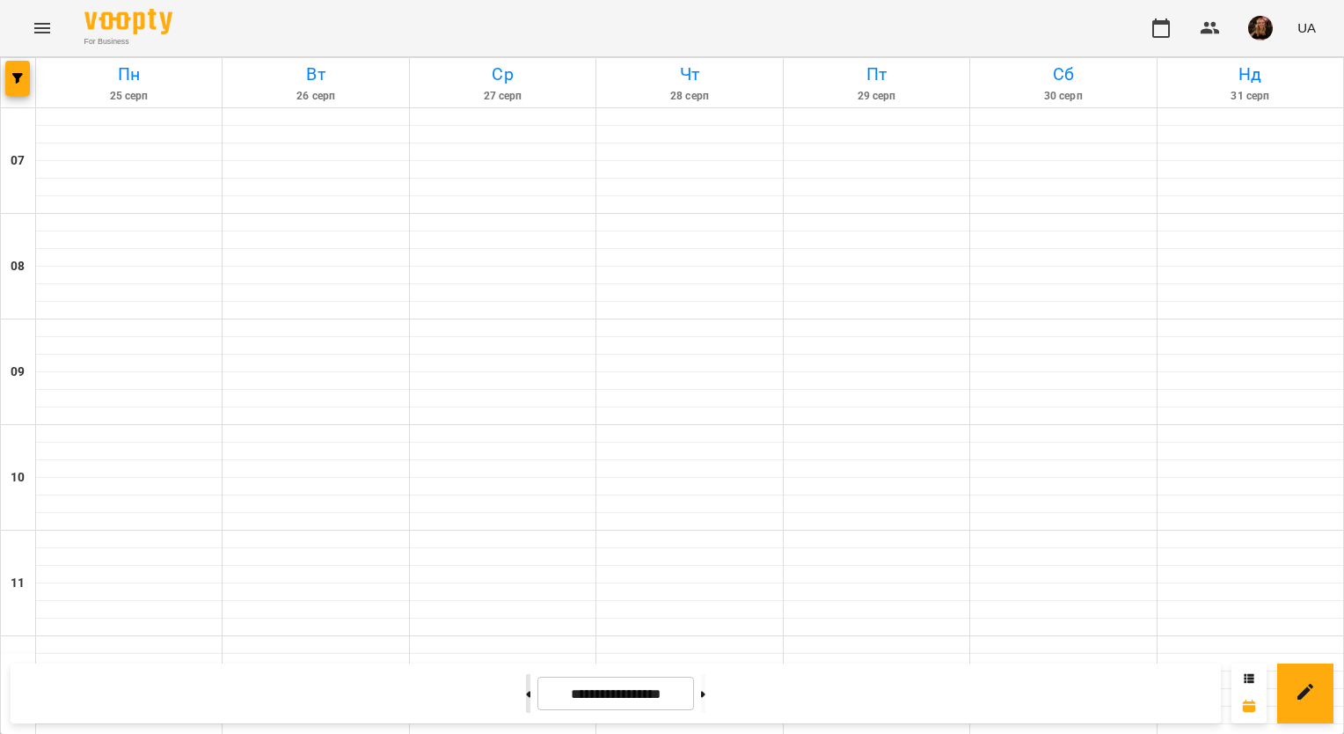
click at [526, 697] on button at bounding box center [528, 693] width 4 height 39
type input "**********"
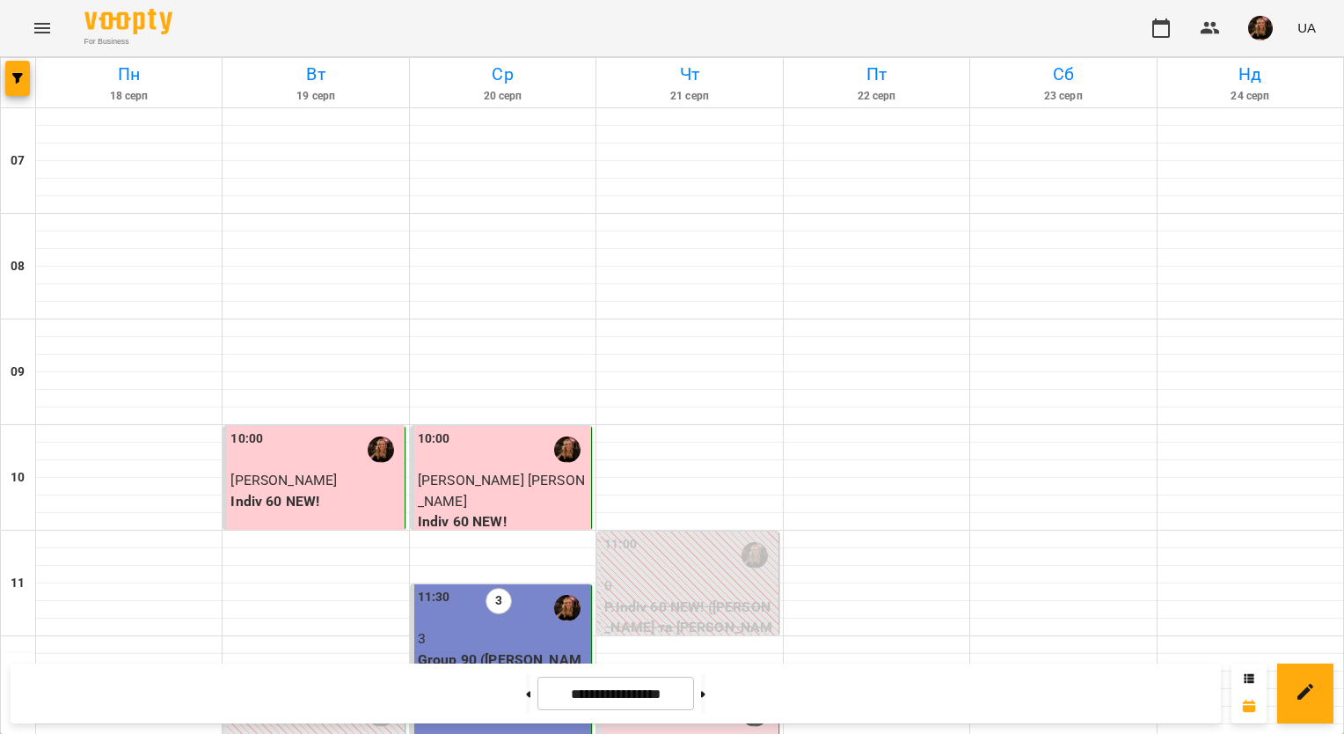
scroll to position [966, 0]
